Goal: Transaction & Acquisition: Purchase product/service

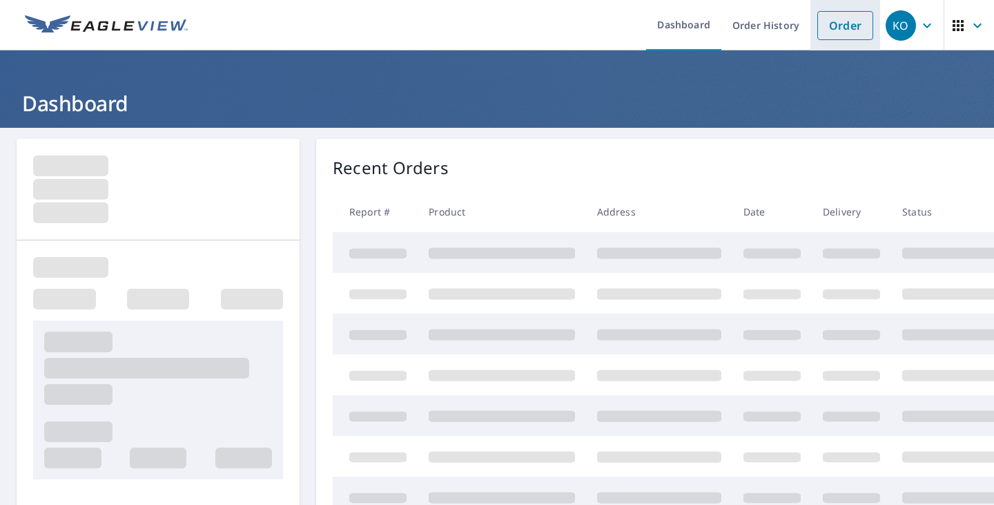
click at [841, 30] on link "Order" at bounding box center [845, 25] width 56 height 29
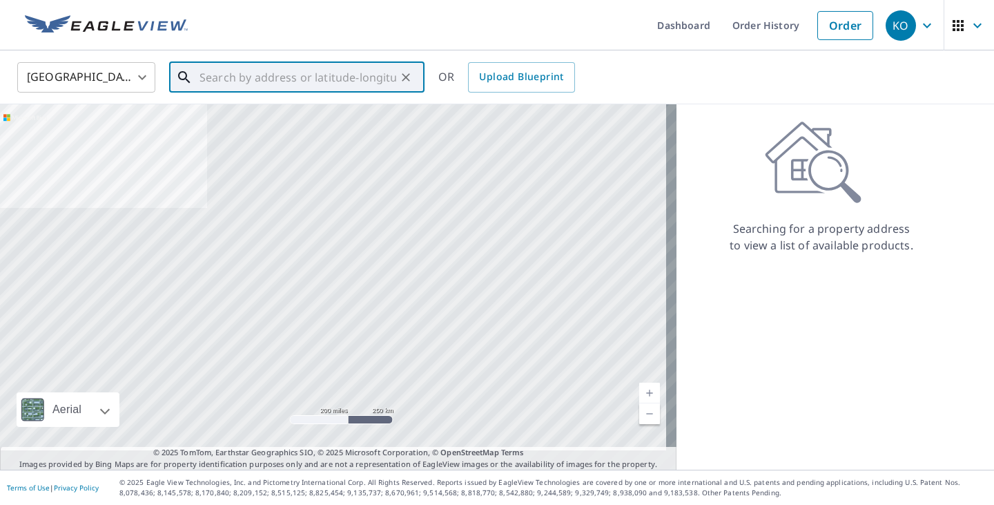
click at [224, 81] on input "text" at bounding box center [297, 77] width 197 height 39
paste input "[STREET_ADDRESS]"
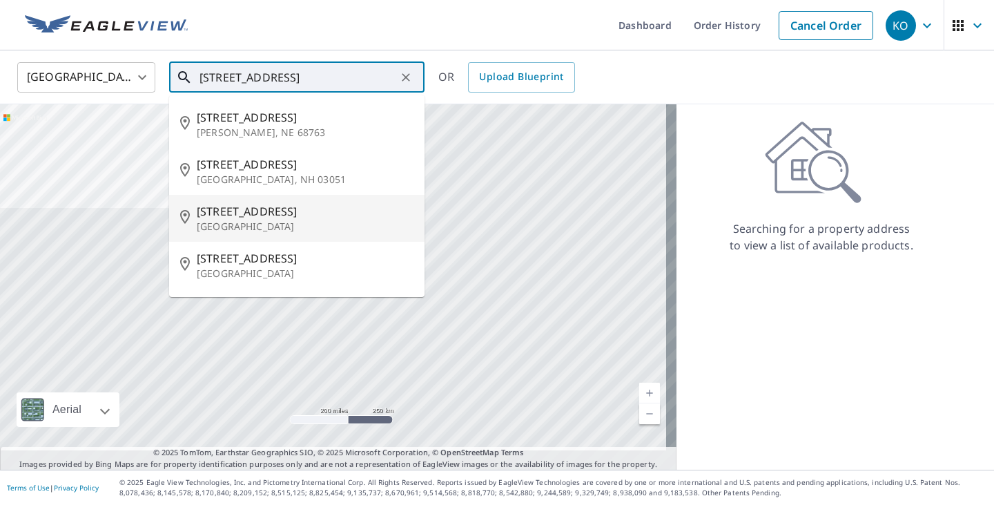
click at [249, 217] on span "[STREET_ADDRESS]" at bounding box center [305, 211] width 217 height 17
type input "[STREET_ADDRESS]"
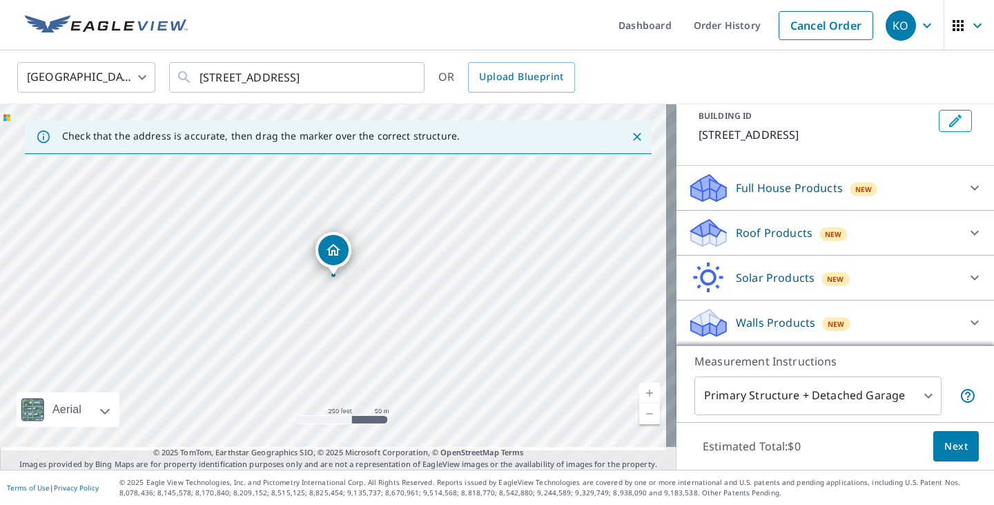
click at [763, 224] on p "Roof Products" at bounding box center [774, 232] width 77 height 17
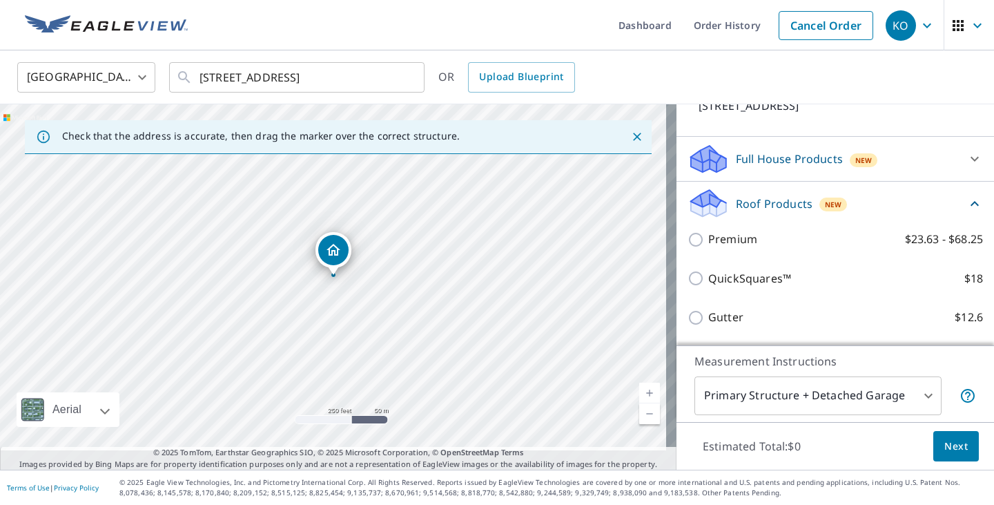
scroll to position [179, 0]
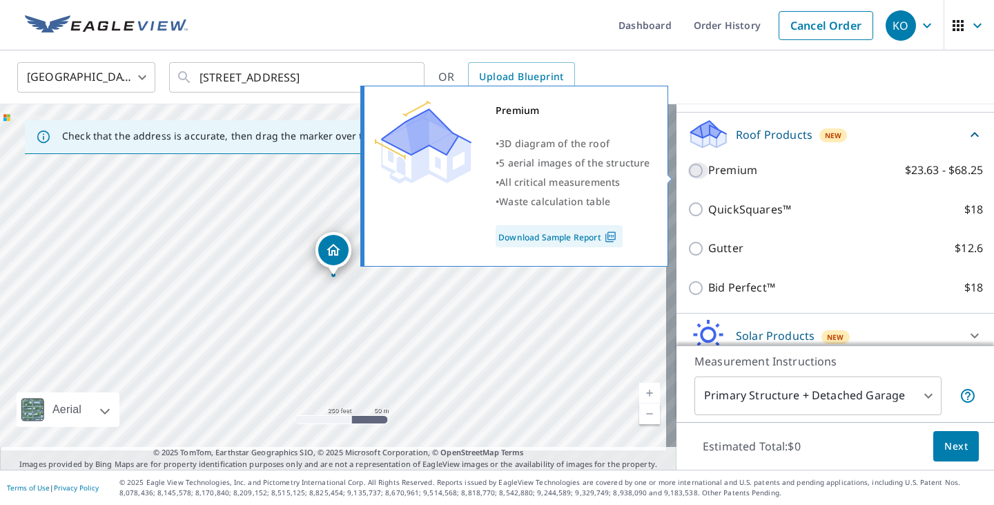
click at [687, 176] on input "Premium $23.63 - $68.25" at bounding box center [697, 170] width 21 height 17
checkbox input "true"
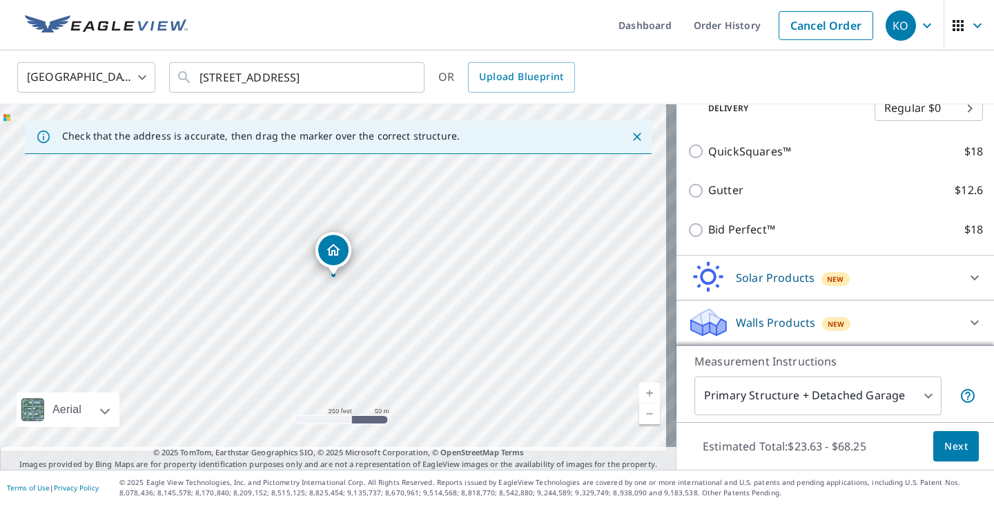
scroll to position [321, 0]
click at [946, 438] on span "Next" at bounding box center [955, 446] width 23 height 17
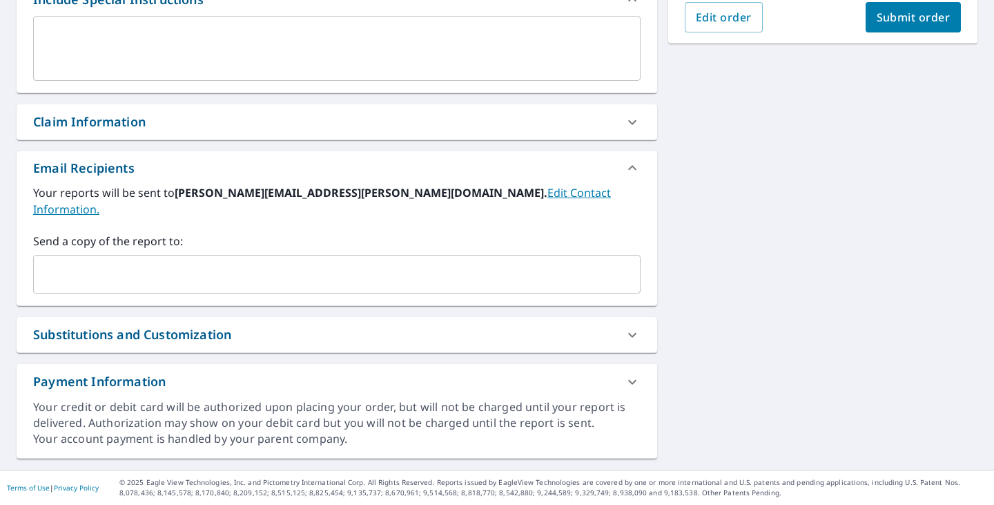
scroll to position [424, 0]
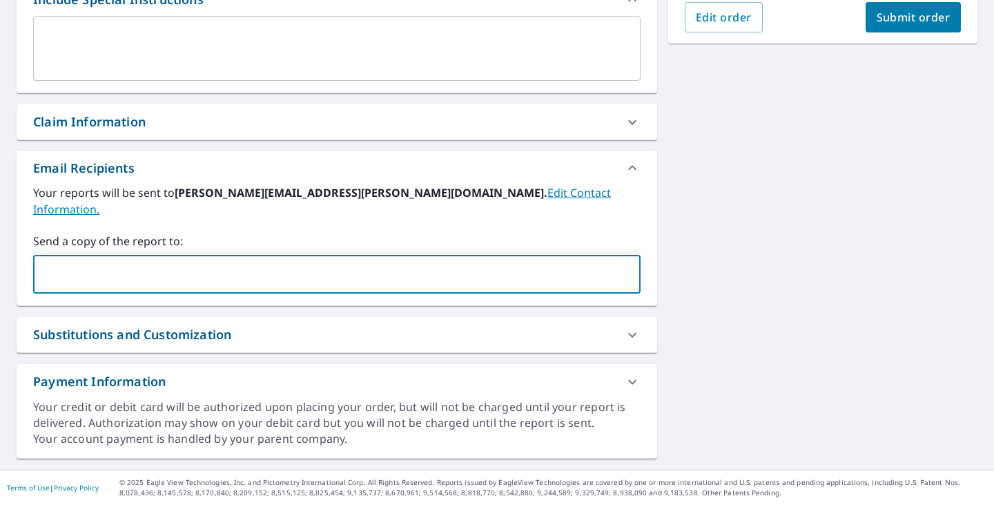
click at [110, 261] on input "text" at bounding box center [326, 274] width 574 height 26
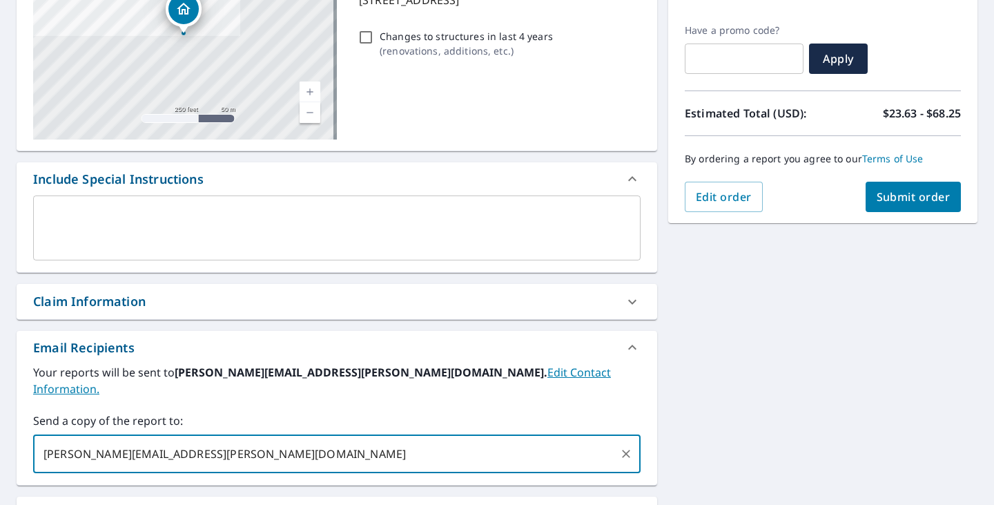
type input "[PERSON_NAME][EMAIL_ADDRESS][PERSON_NAME][DOMAIN_NAME]"
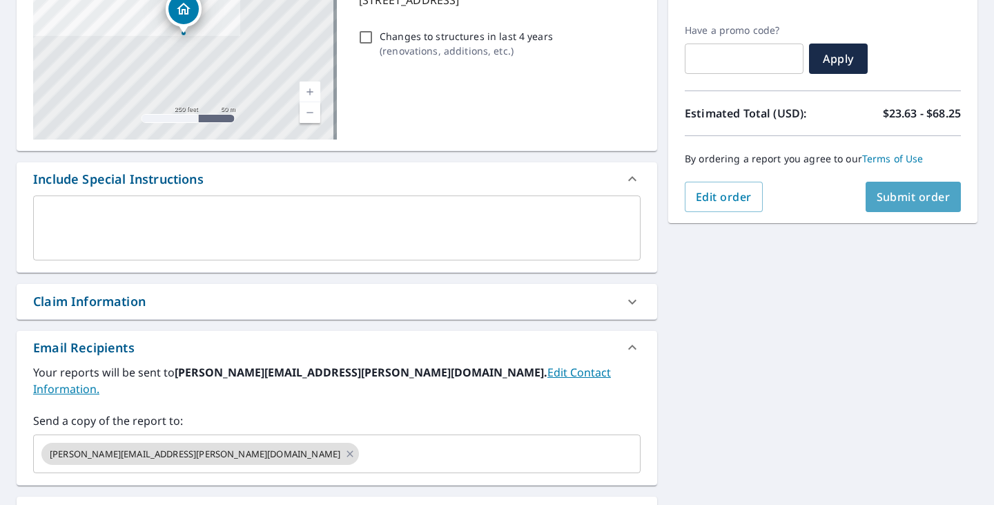
click at [908, 199] on span "Submit order" at bounding box center [914, 196] width 74 height 15
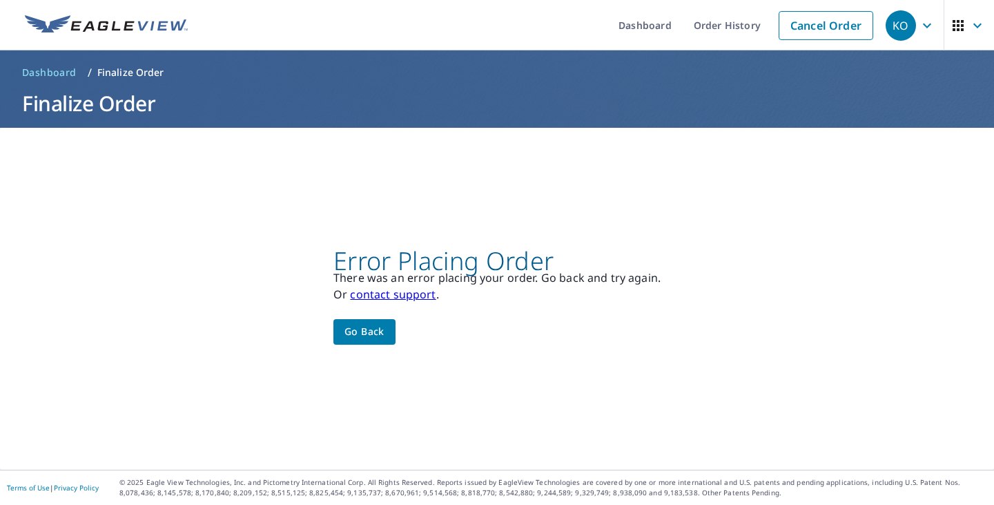
scroll to position [0, 0]
click at [403, 287] on link "contact support" at bounding box center [393, 293] width 86 height 15
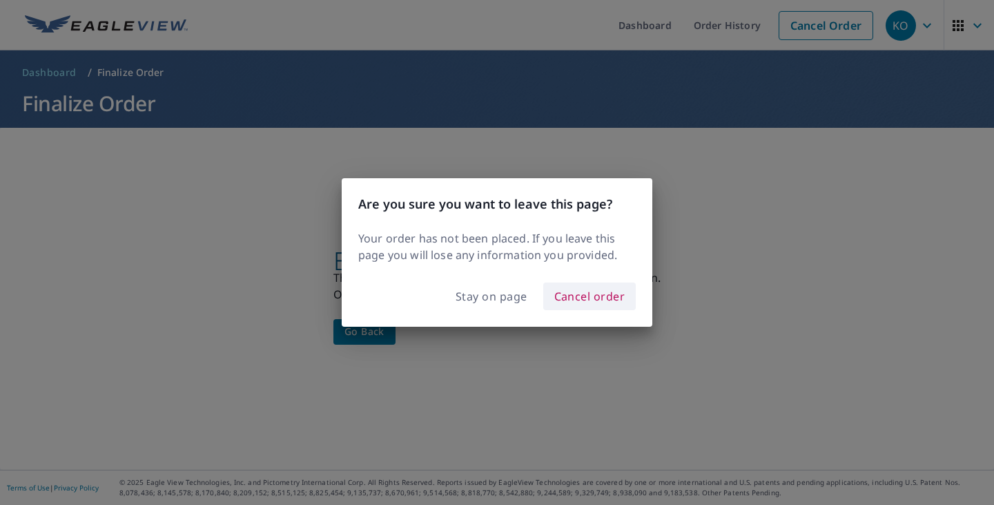
click at [589, 302] on span "Cancel order" at bounding box center [589, 295] width 71 height 19
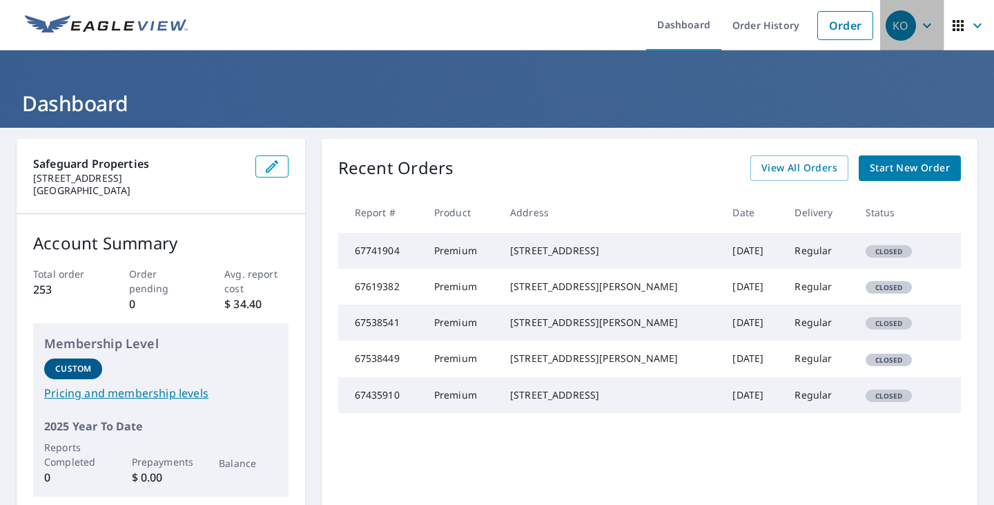
click at [923, 24] on icon "button" at bounding box center [927, 25] width 8 height 5
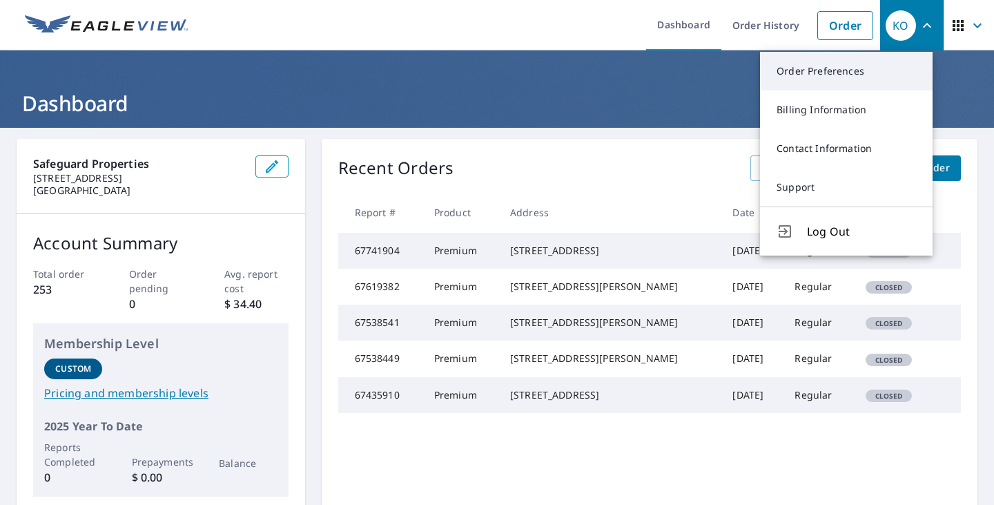
click at [802, 66] on link "Order Preferences" at bounding box center [846, 71] width 173 height 39
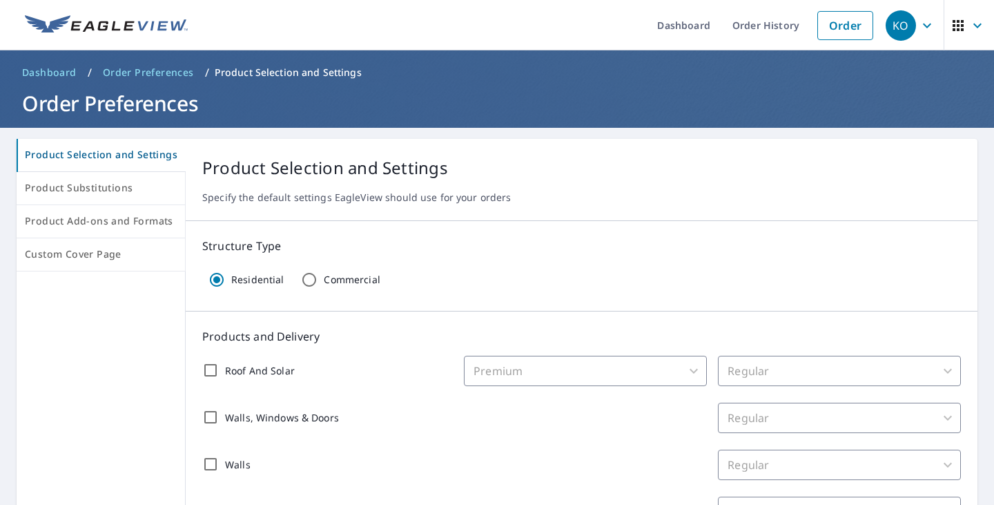
click at [919, 32] on icon "button" at bounding box center [927, 25] width 17 height 17
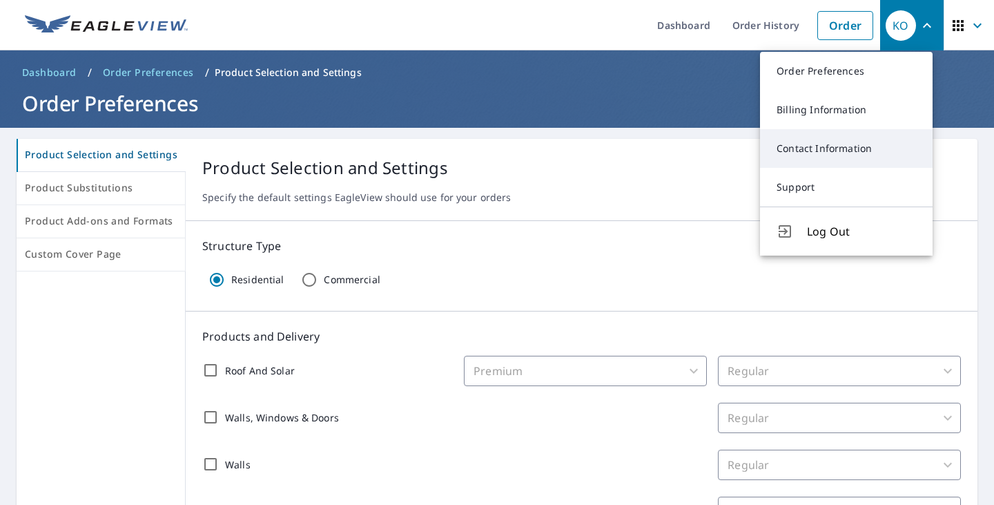
click at [841, 148] on link "Contact Information" at bounding box center [846, 148] width 173 height 39
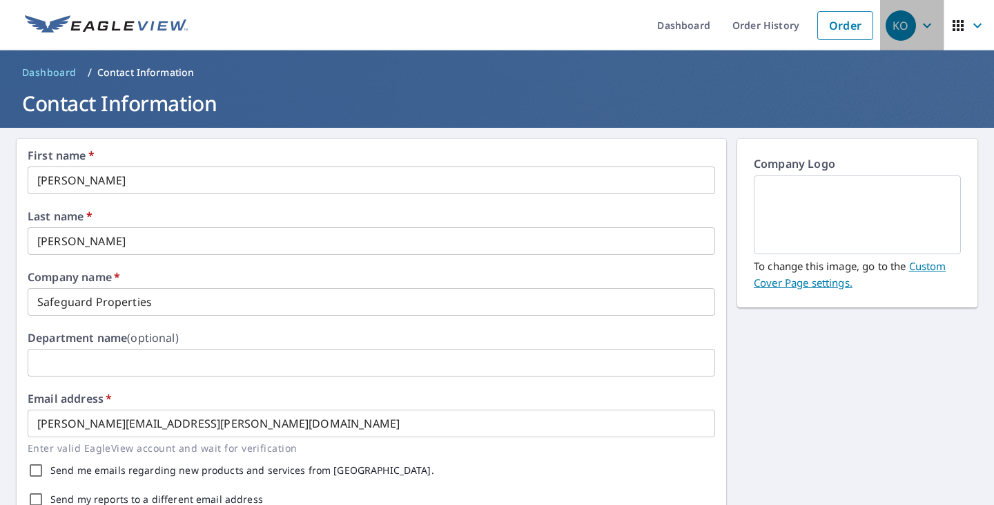
click at [923, 26] on icon "button" at bounding box center [927, 25] width 8 height 5
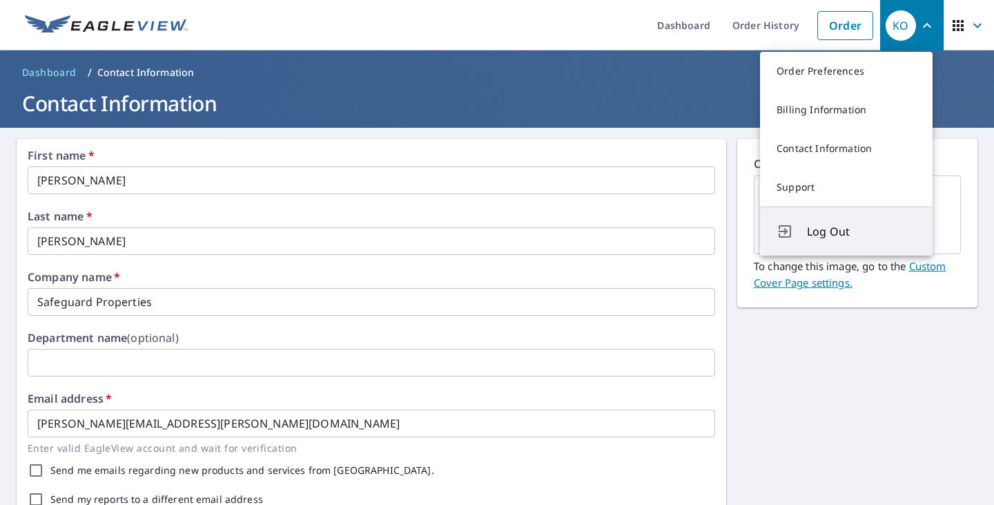
click at [831, 239] on span "Log Out" at bounding box center [861, 231] width 109 height 17
